Goal: Transaction & Acquisition: Download file/media

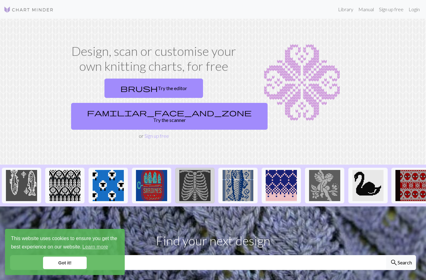
click at [199, 171] on img at bounding box center [194, 185] width 31 height 31
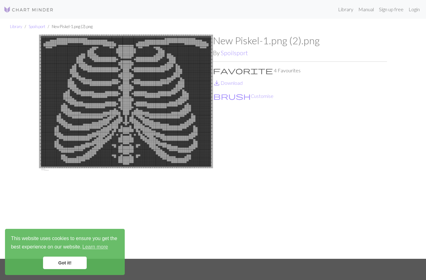
click at [237, 73] on p "favorite 4 Favourites" at bounding box center [300, 70] width 174 height 7
click at [231, 83] on link "save_alt Download" at bounding box center [228, 83] width 30 height 6
click at [71, 265] on link "Got it!" at bounding box center [65, 263] width 44 height 12
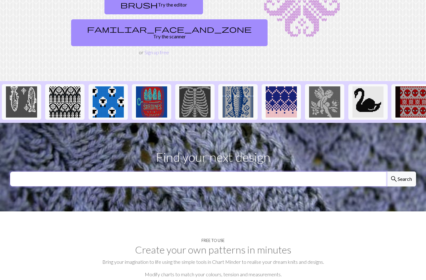
click at [315, 172] on input "text" at bounding box center [198, 179] width 376 height 15
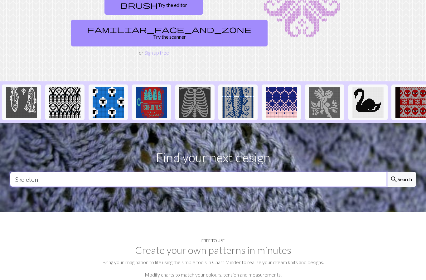
type input "Skeleton"
click at [401, 172] on button "search Search" at bounding box center [401, 179] width 30 height 15
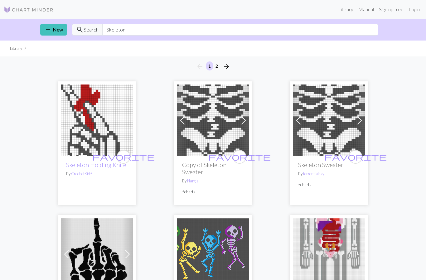
click at [362, 121] on span at bounding box center [359, 120] width 10 height 10
click at [360, 123] on span at bounding box center [359, 120] width 10 height 10
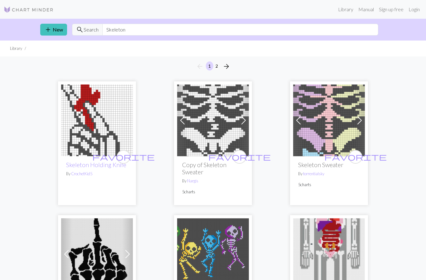
click at [361, 125] on span at bounding box center [359, 120] width 10 height 10
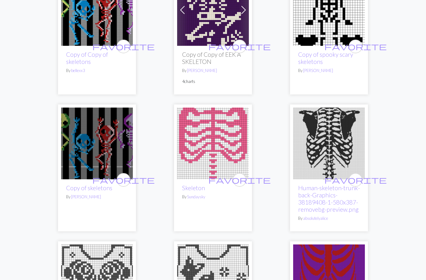
scroll to position [1056, 0]
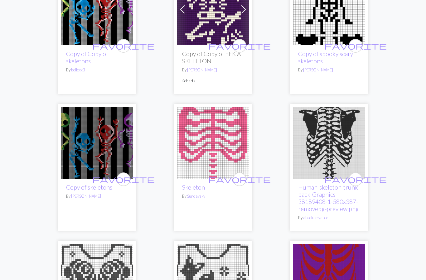
click at [335, 159] on img at bounding box center [329, 143] width 72 height 72
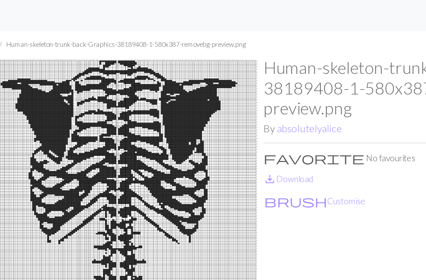
click at [147, 11] on div "Library Manual Sign up free Login" at bounding box center [240, 9] width 363 height 12
click at [165, 11] on div "Library Manual Sign up free Login" at bounding box center [240, 9] width 363 height 12
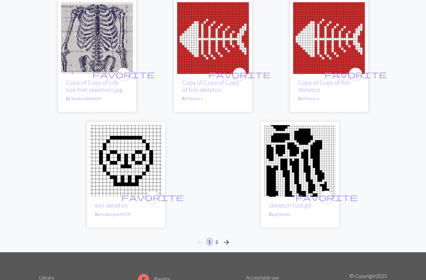
scroll to position [2070, 0]
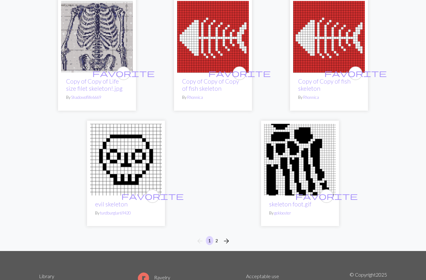
click at [103, 36] on img at bounding box center [97, 37] width 72 height 72
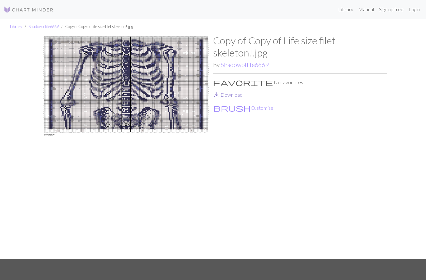
click at [231, 97] on link "save_alt Download" at bounding box center [228, 95] width 30 height 6
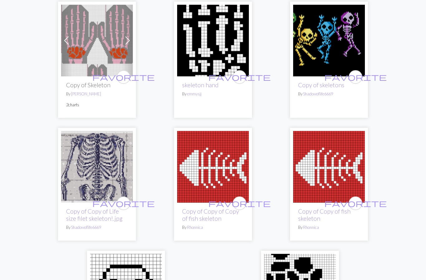
scroll to position [2120, 0]
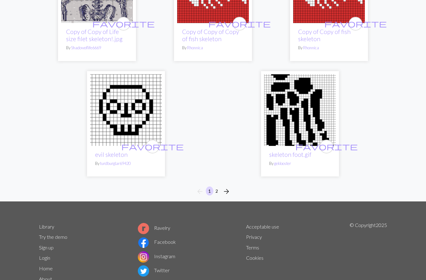
click at [226, 188] on span "arrow_forward" at bounding box center [226, 191] width 7 height 9
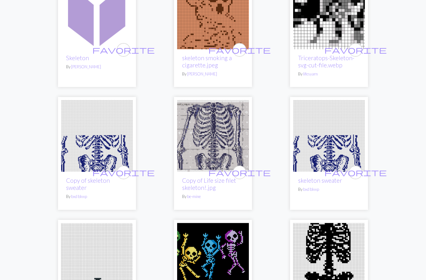
scroll to position [367, 0]
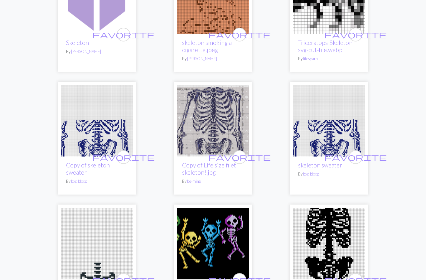
click at [343, 138] on img at bounding box center [329, 121] width 72 height 72
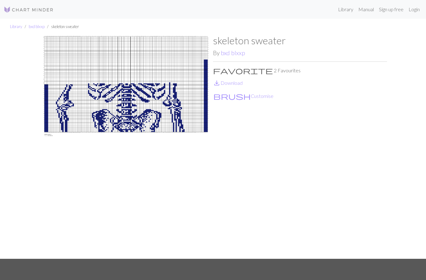
click at [147, 108] on img at bounding box center [126, 147] width 174 height 224
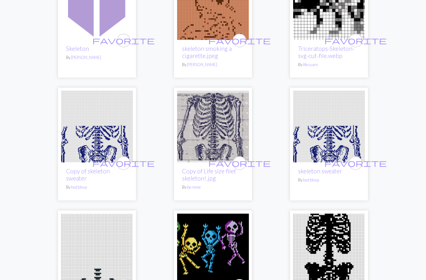
scroll to position [367, 0]
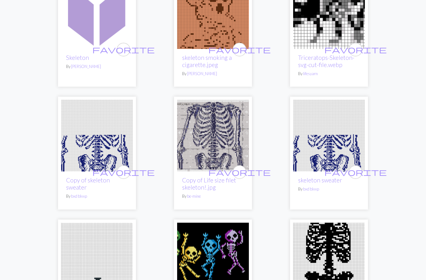
click at [229, 136] on img at bounding box center [213, 136] width 72 height 72
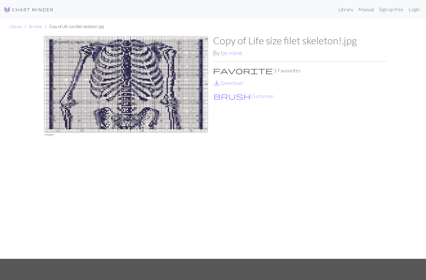
click at [143, 93] on img at bounding box center [126, 147] width 174 height 224
